Goal: Transaction & Acquisition: Purchase product/service

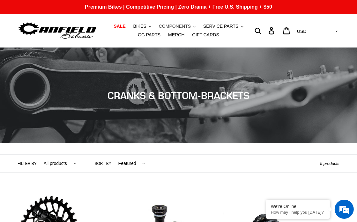
click at [163, 25] on span "COMPONENTS" at bounding box center [175, 26] width 32 height 5
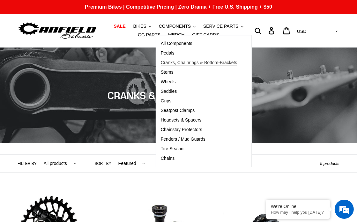
click at [166, 64] on span "Cranks, Chainrings & Bottom-Brackets" at bounding box center [199, 62] width 77 height 5
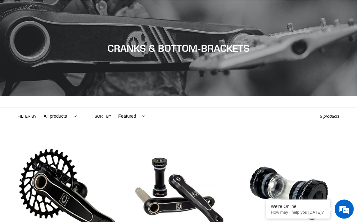
scroll to position [112, 0]
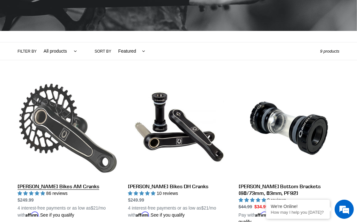
click at [89, 140] on link "[PERSON_NAME] Bikes AM Cranks" at bounding box center [68, 148] width 101 height 141
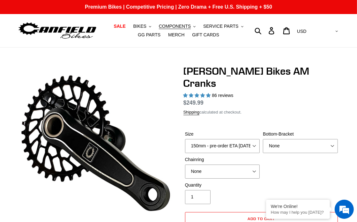
select select "highest-rating"
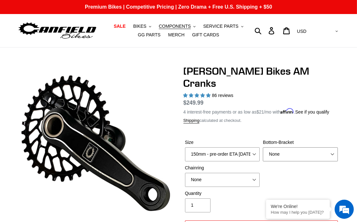
click at [263, 148] on select "None BSA Threaded 68/73mm Press Fit PF92" at bounding box center [300, 155] width 75 height 14
click at [313, 129] on form "Size 150mm - pre-order ETA [DATE] 155mm - pre-order ETA [DATE] 160mm - pre-orde…" at bounding box center [262, 195] width 156 height 133
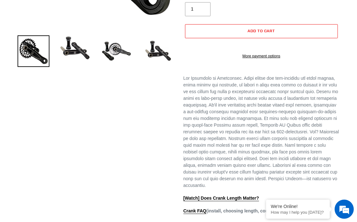
scroll to position [281, 0]
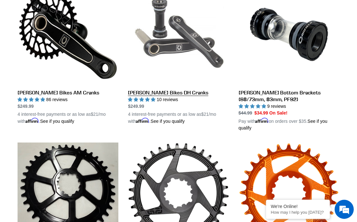
scroll to position [225, 0]
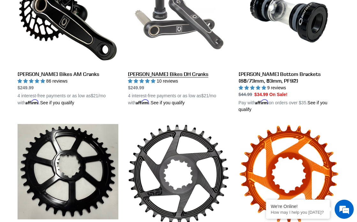
click at [180, 29] on link "[PERSON_NAME] Bikes DH Cranks" at bounding box center [178, 36] width 101 height 141
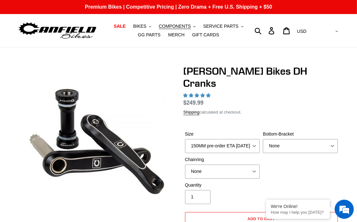
select select "highest-rating"
